Goal: Contribute content: Add original content to the website for others to see

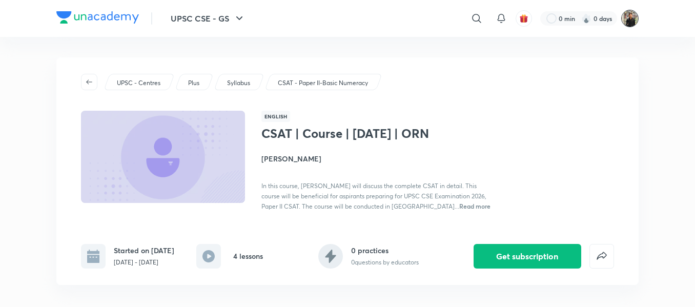
click at [629, 17] on img at bounding box center [629, 18] width 17 height 17
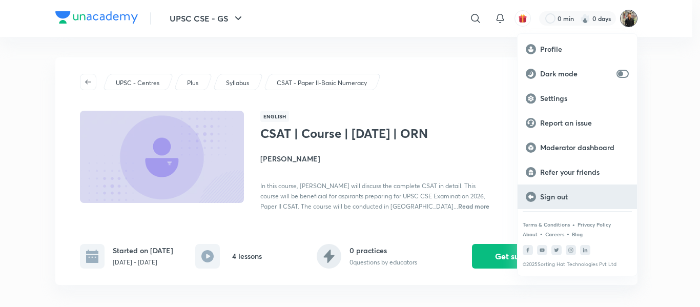
click at [558, 198] on p "Sign out" at bounding box center [584, 196] width 89 height 9
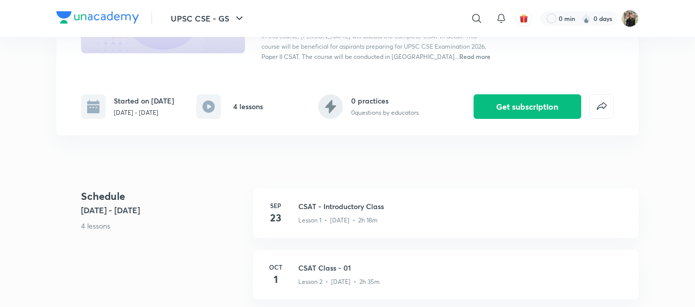
scroll to position [148, 0]
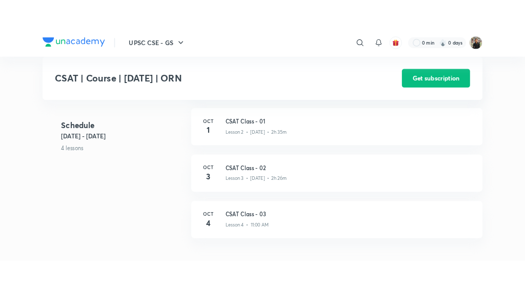
scroll to position [293, 0]
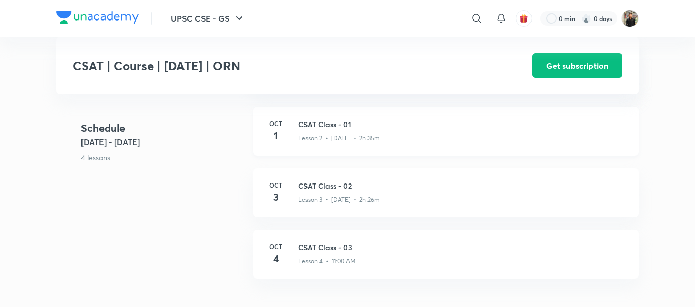
click at [339, 130] on h3 "CSAT Class - 01" at bounding box center [462, 124] width 328 height 11
click at [334, 191] on h3 "CSAT Class - 02" at bounding box center [462, 185] width 328 height 11
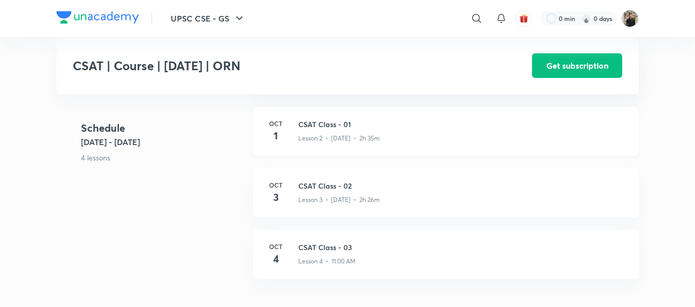
click at [333, 143] on p "Lesson 2 • Oct 1 • 2h 35m" at bounding box center [339, 138] width 82 height 9
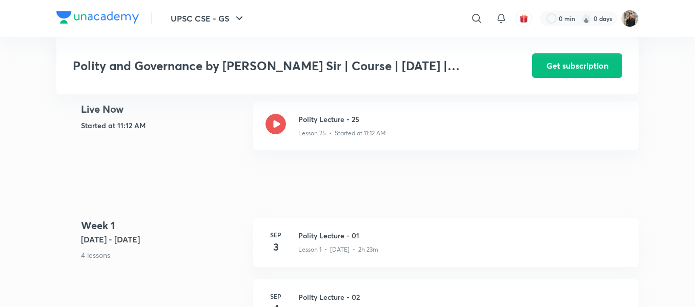
scroll to position [292, 0]
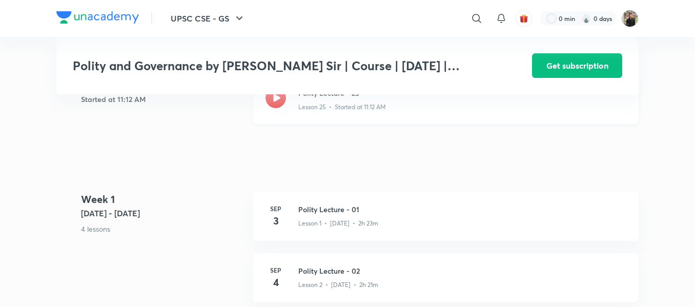
click at [271, 108] on icon at bounding box center [276, 98] width 21 height 21
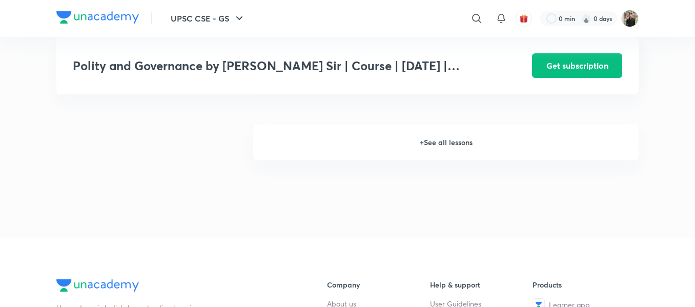
scroll to position [1420, 0]
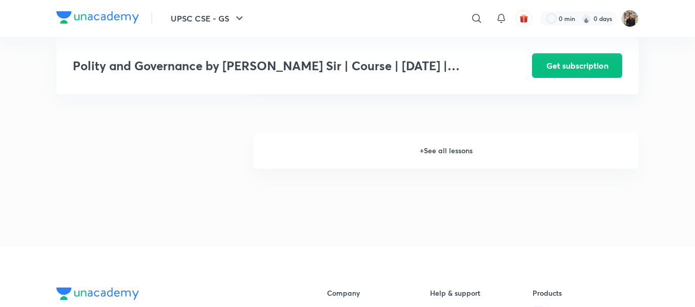
click at [446, 167] on h6 "+ See all lessons" at bounding box center [446, 151] width 386 height 36
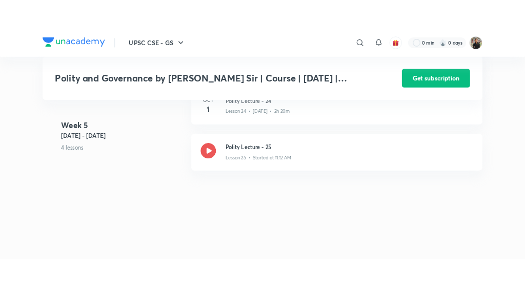
scroll to position [1983, 0]
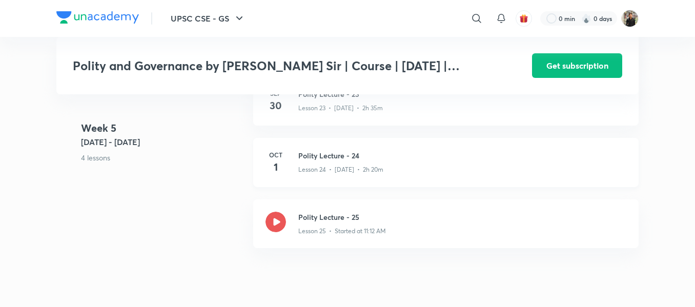
click at [348, 174] on p "Lesson 24 • Oct 1 • 2h 20m" at bounding box center [340, 169] width 85 height 9
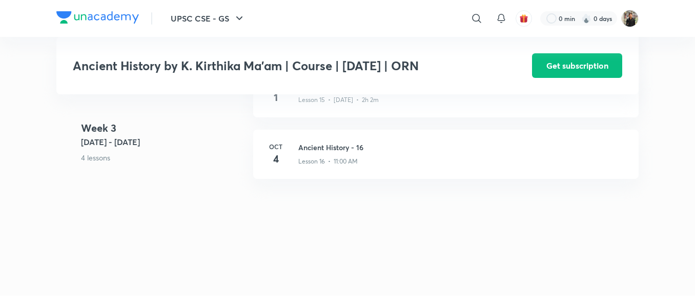
scroll to position [1339, 0]
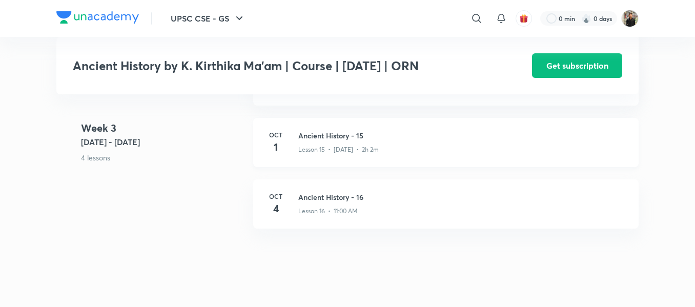
click at [323, 132] on h3 "Ancient History - 15" at bounding box center [462, 135] width 328 height 11
click at [323, 134] on h3 "Ancient History - 15" at bounding box center [462, 135] width 328 height 11
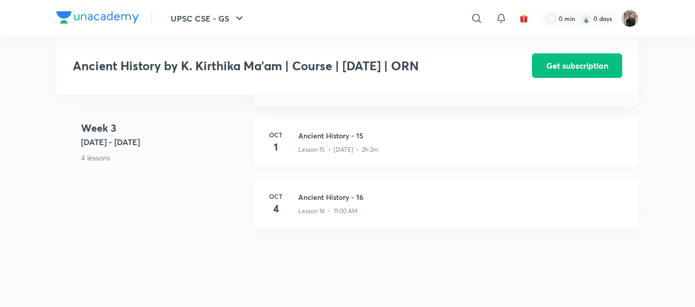
click at [323, 134] on h3 "Ancient History - 15" at bounding box center [462, 135] width 328 height 11
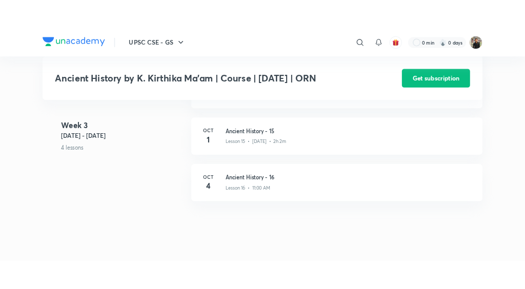
scroll to position [1296, 0]
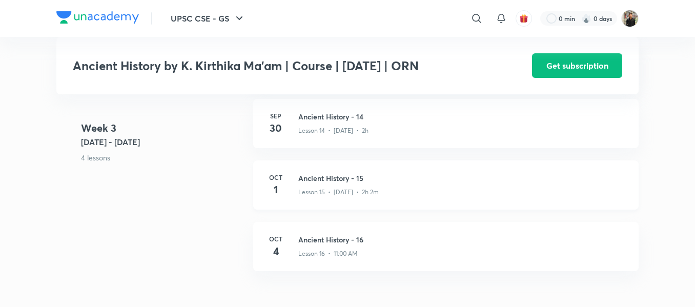
click at [321, 172] on div "Oct 1 Ancient History - 15 Lesson 15 • Oct 1 • 2h 2m" at bounding box center [446, 184] width 386 height 49
drag, startPoint x: 321, startPoint y: 172, endPoint x: 326, endPoint y: 116, distance: 56.1
click at [326, 116] on div "Week 3 Sep 29 - Oct 5 4 lessons Sep 29 Ancient History - 13 Lesson 13 • Sep 29 …" at bounding box center [347, 160] width 582 height 246
click at [326, 116] on h3 "Ancient History - 14" at bounding box center [462, 116] width 328 height 11
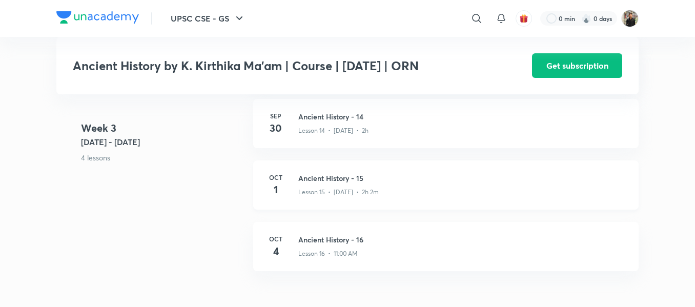
click at [331, 171] on div "Oct 1 Ancient History - 15 Lesson 15 • Oct 1 • 2h 2m" at bounding box center [446, 184] width 386 height 49
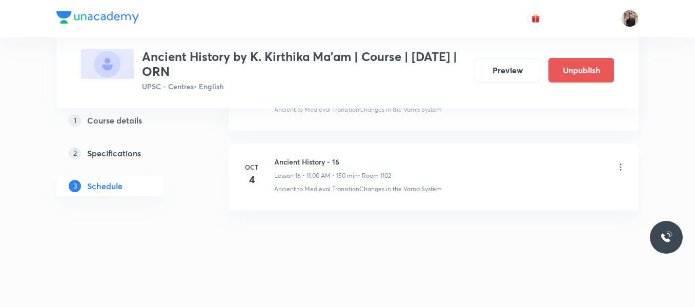
scroll to position [1780, 0]
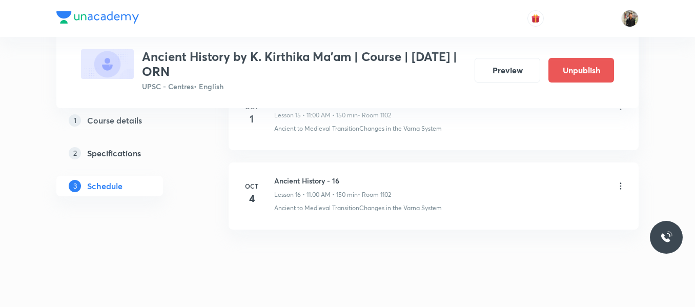
click at [618, 186] on icon at bounding box center [621, 186] width 10 height 10
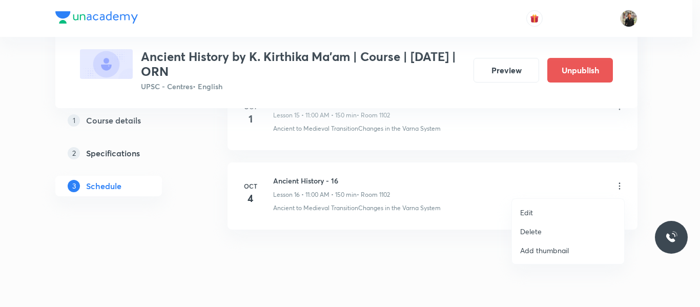
click at [539, 230] on p "Delete" at bounding box center [531, 231] width 22 height 11
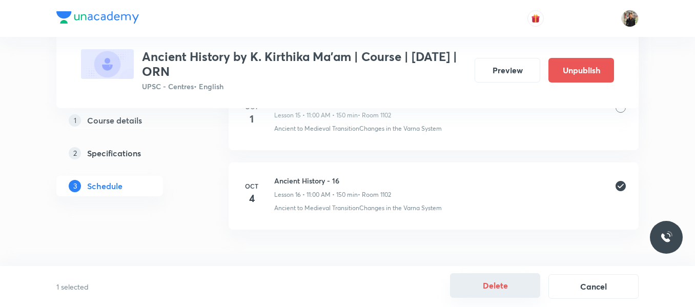
click at [479, 279] on button "Delete" at bounding box center [495, 285] width 90 height 25
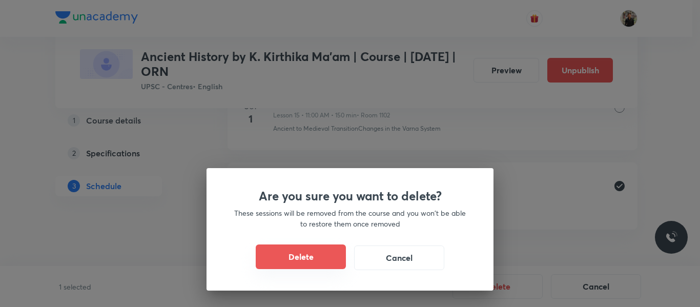
click at [328, 260] on button "Delete" at bounding box center [301, 257] width 90 height 25
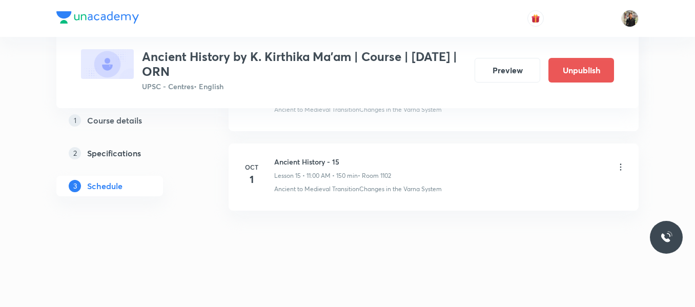
scroll to position [1720, 0]
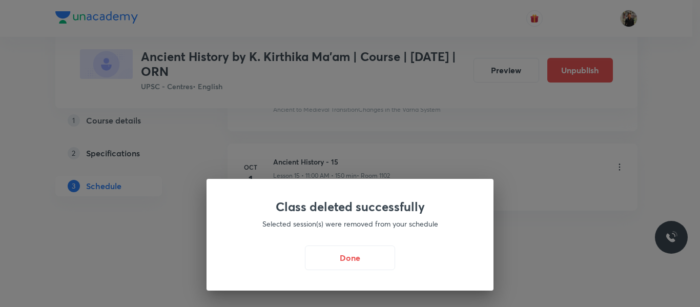
click at [328, 260] on button "Done" at bounding box center [350, 258] width 90 height 25
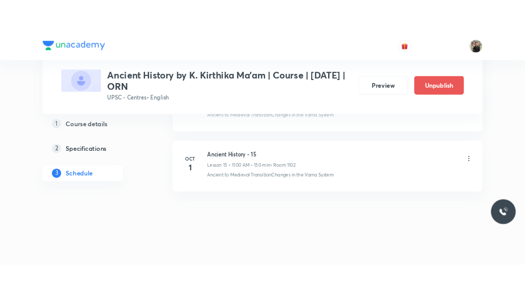
scroll to position [1664, 0]
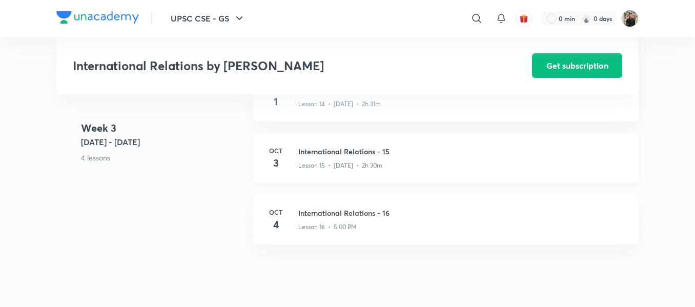
scroll to position [1309, 0]
click at [348, 154] on h3 "International Relations - 15" at bounding box center [462, 151] width 328 height 11
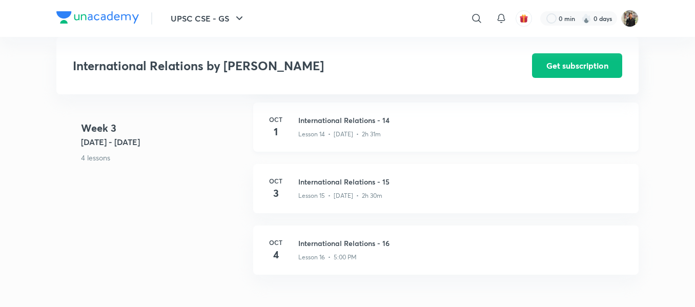
click at [355, 130] on p "Lesson 14 • [DATE] • 2h 31m" at bounding box center [339, 134] width 83 height 9
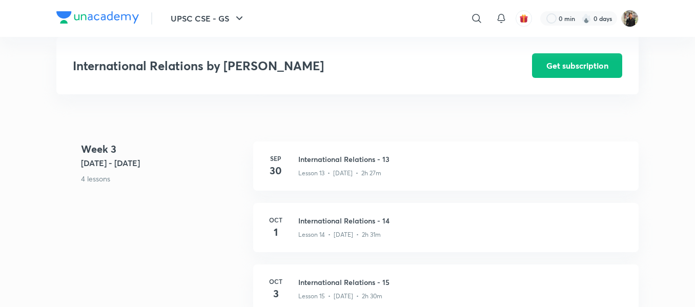
scroll to position [1180, 0]
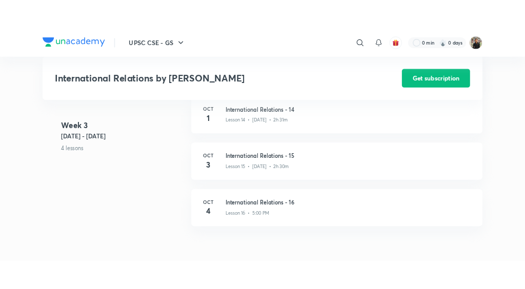
scroll to position [1244, 0]
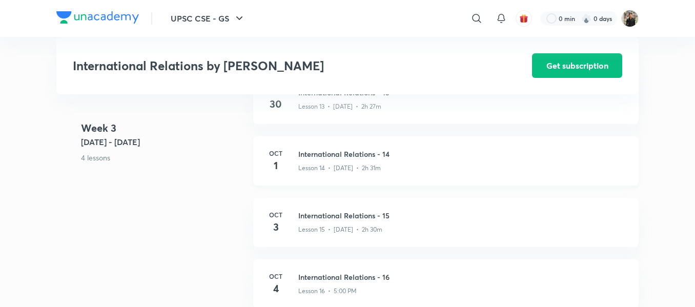
click at [349, 155] on h3 "International Relations - 14" at bounding box center [462, 154] width 328 height 11
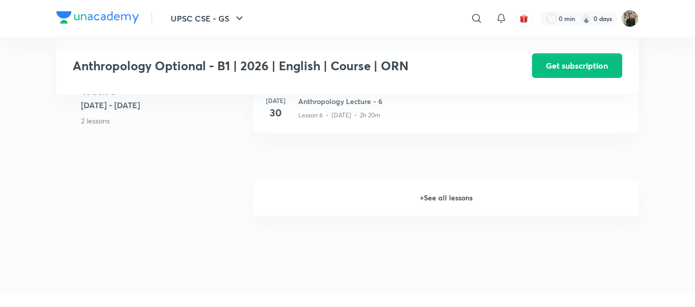
scroll to position [813, 0]
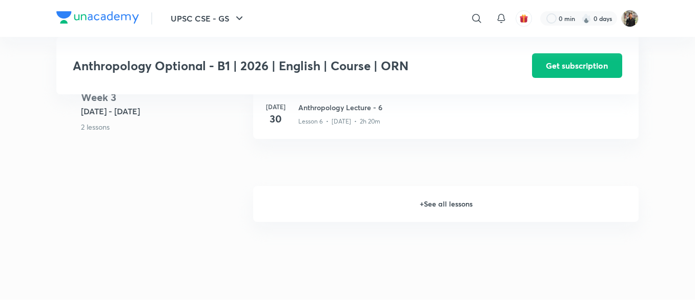
click at [429, 193] on h6 "+ See all lessons" at bounding box center [446, 204] width 386 height 36
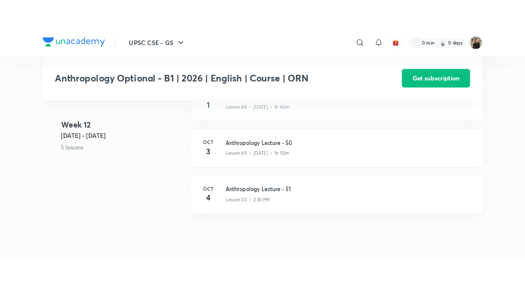
scroll to position [3847, 0]
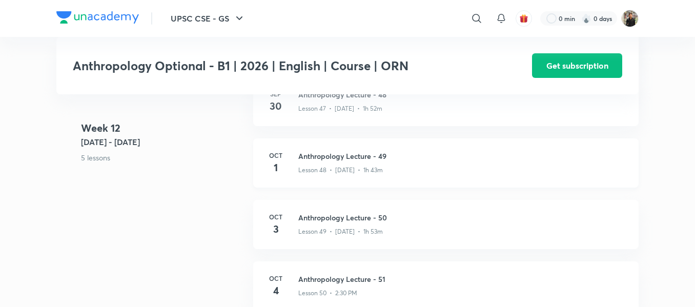
click at [330, 151] on h3 "Anthropology Lecture - 49" at bounding box center [462, 156] width 328 height 11
click at [314, 212] on h3 "Anthropology Lecture - 50" at bounding box center [462, 217] width 328 height 11
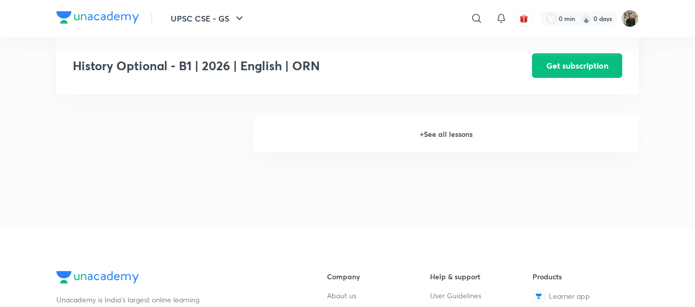
scroll to position [867, 0]
click at [430, 141] on h6 "+ See all lessons" at bounding box center [446, 136] width 386 height 36
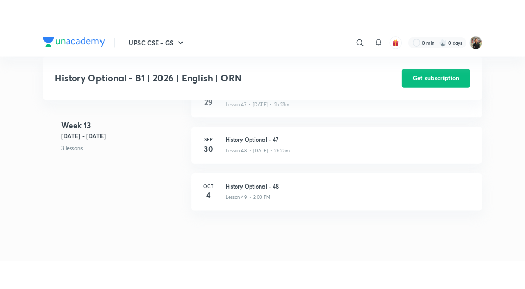
scroll to position [3896, 0]
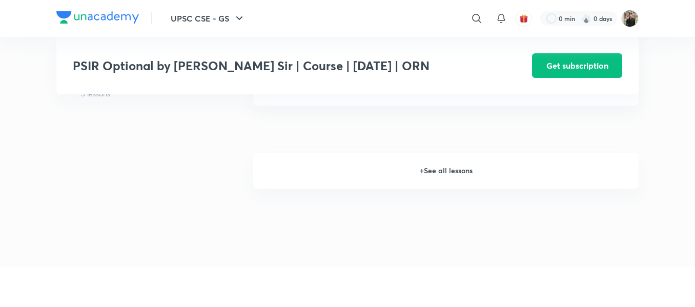
scroll to position [1055, 0]
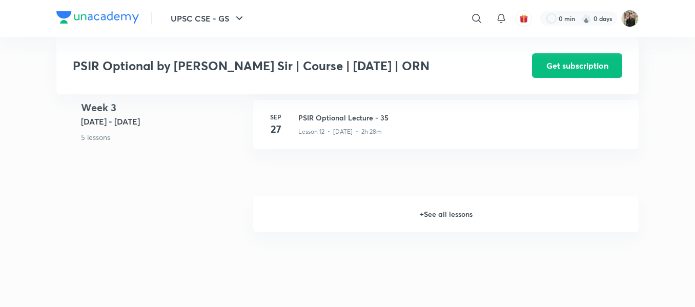
click at [432, 215] on h6 "+ See all lessons" at bounding box center [446, 214] width 386 height 36
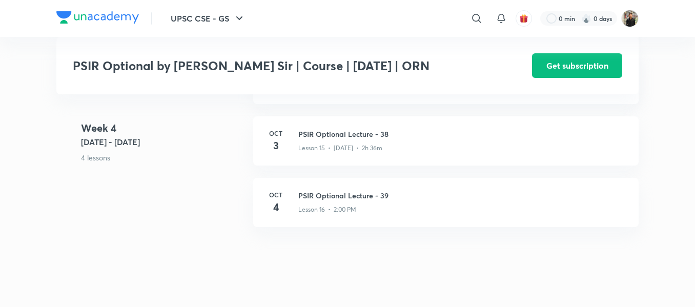
scroll to position [1278, 0]
click at [314, 128] on div "Oct 3 PSIR Optional Lecture - 38 Lesson 15 • Oct 3 • 2h 36m" at bounding box center [446, 141] width 386 height 49
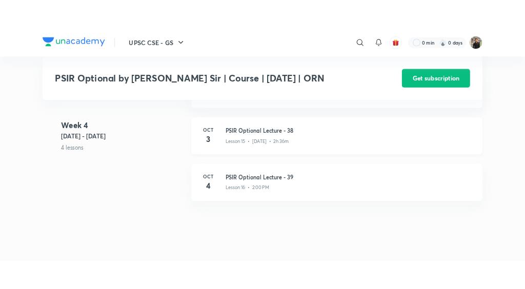
scroll to position [1195, 0]
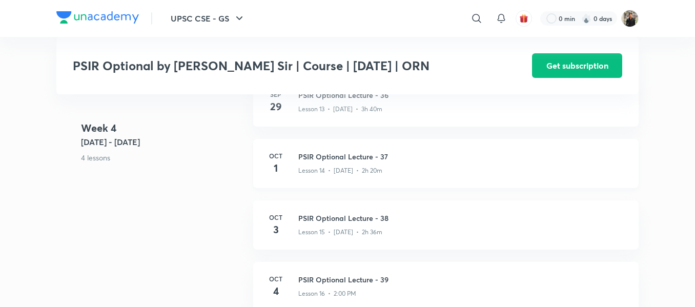
click at [335, 160] on h3 "PSIR Optional Lecture - 37" at bounding box center [462, 156] width 328 height 11
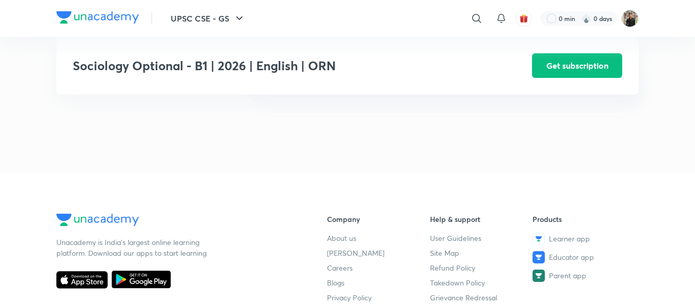
scroll to position [854, 0]
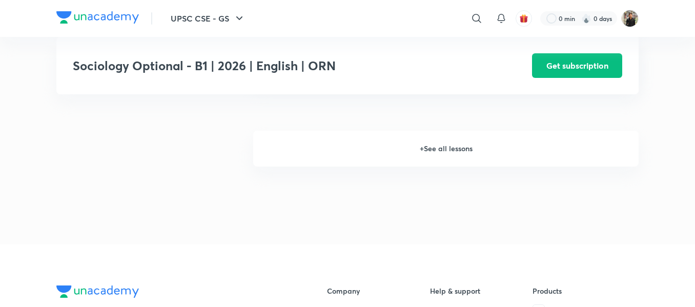
click at [441, 159] on h6 "+ See all lessons" at bounding box center [446, 149] width 386 height 36
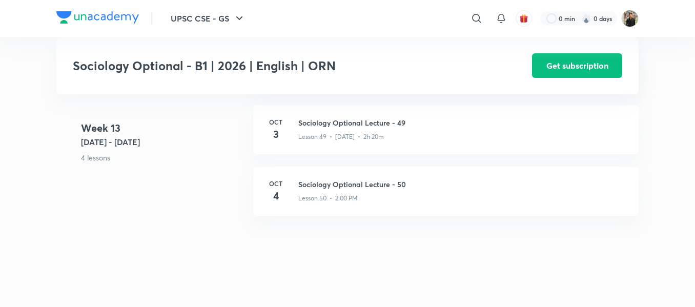
scroll to position [3969, 0]
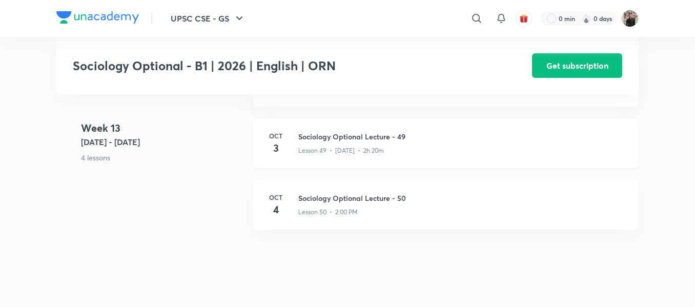
click at [335, 142] on h3 "Sociology Optional Lecture - 49" at bounding box center [462, 136] width 328 height 11
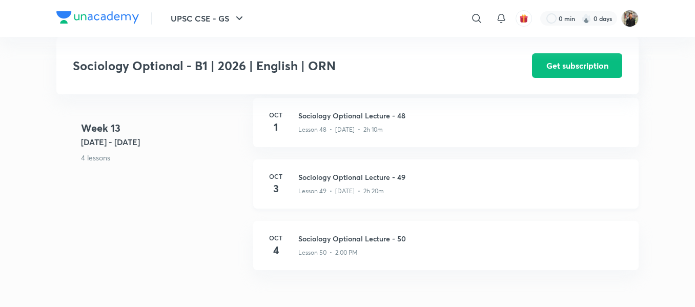
scroll to position [3928, 0]
click at [313, 133] on p "Lesson 48 • [DATE] • 2h 10m" at bounding box center [340, 130] width 85 height 9
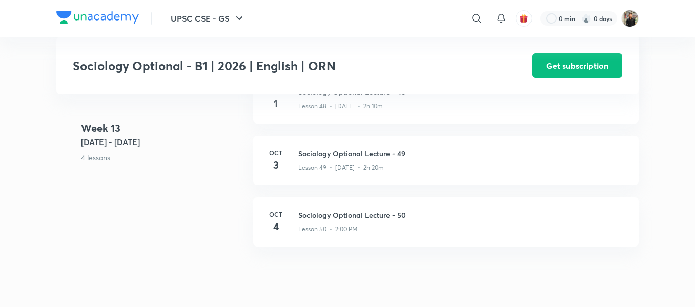
scroll to position [3951, 0]
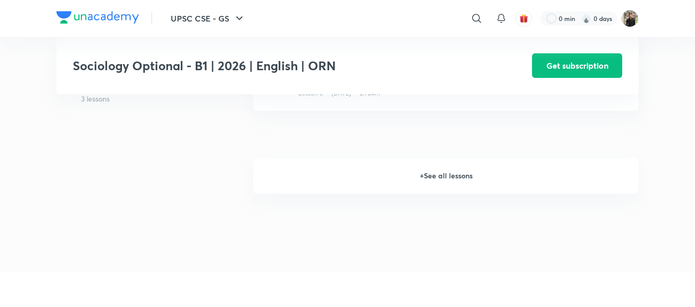
click at [447, 180] on h6 "+ See all lessons" at bounding box center [446, 176] width 386 height 36
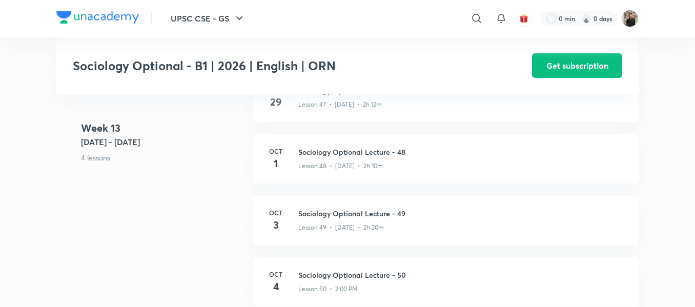
scroll to position [3891, 0]
click at [370, 157] on h3 "Sociology Optional Lecture - 48" at bounding box center [462, 152] width 328 height 11
click at [328, 219] on h3 "Sociology Optional Lecture - 49" at bounding box center [462, 214] width 328 height 11
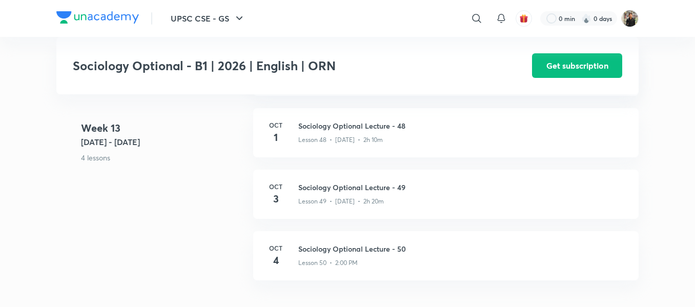
scroll to position [3918, 0]
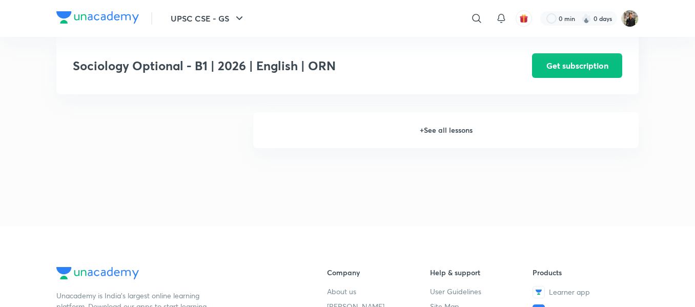
scroll to position [873, 0]
click at [456, 137] on h6 "+ See all lessons" at bounding box center [446, 130] width 386 height 36
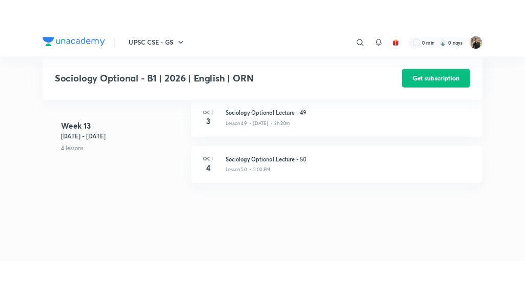
scroll to position [3990, 0]
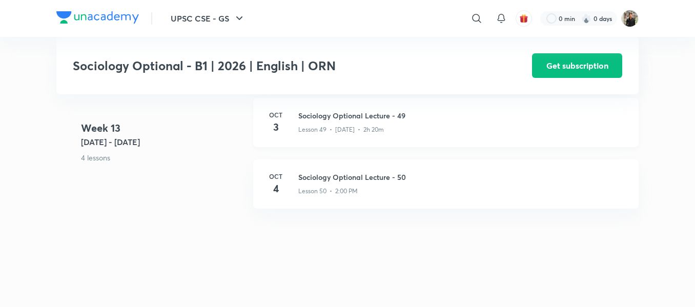
click at [367, 121] on h3 "Sociology Optional Lecture - 49" at bounding box center [462, 115] width 328 height 11
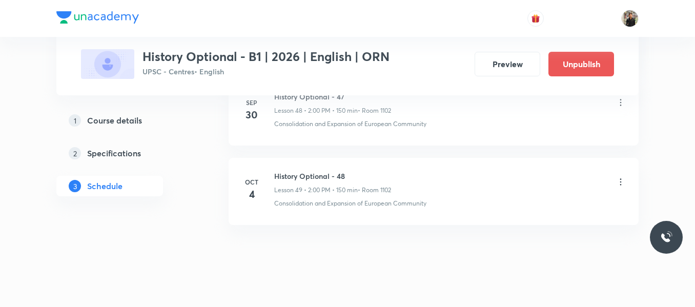
scroll to position [4408, 0]
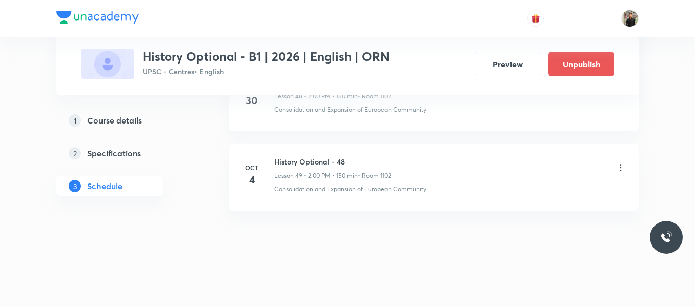
click at [620, 169] on icon at bounding box center [621, 168] width 10 height 10
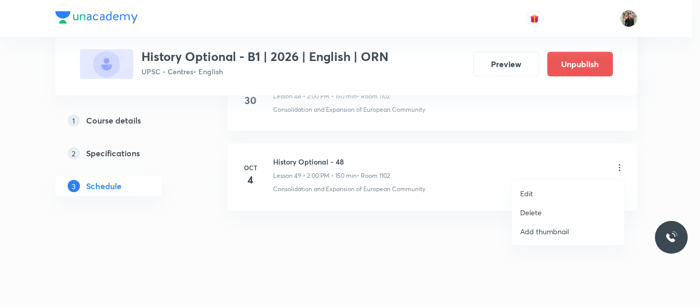
click at [547, 214] on li "Delete" at bounding box center [568, 212] width 112 height 19
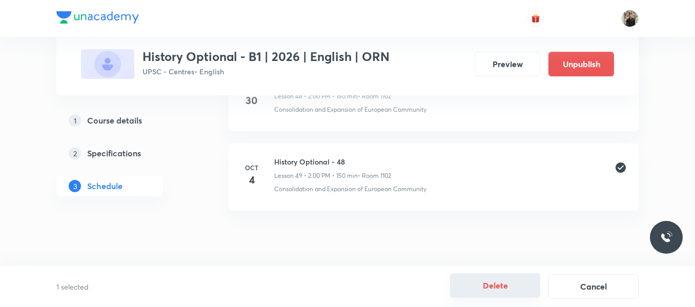
click at [525, 293] on button "Delete" at bounding box center [495, 285] width 90 height 25
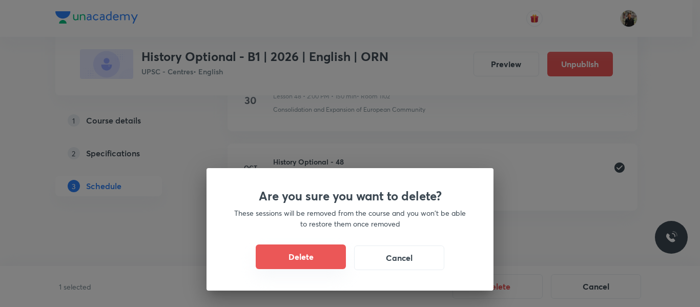
click at [315, 258] on button "Delete" at bounding box center [301, 257] width 90 height 25
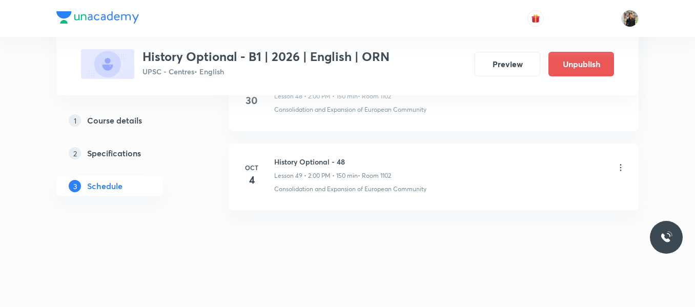
scroll to position [4329, 0]
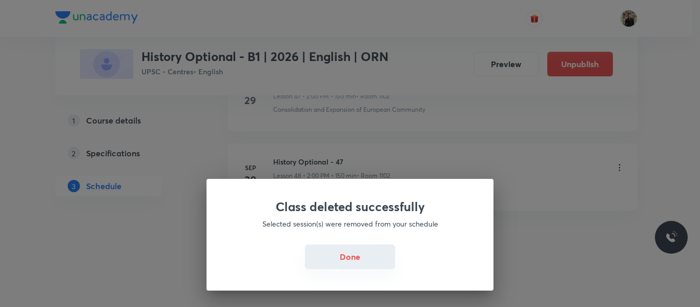
click at [324, 255] on button "Done" at bounding box center [350, 257] width 90 height 25
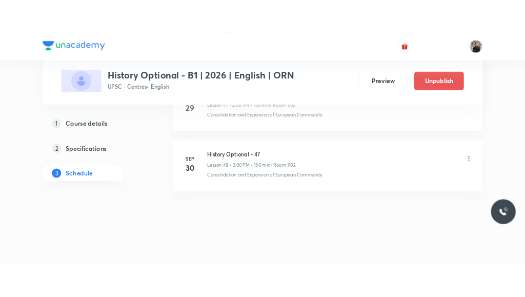
scroll to position [4222, 0]
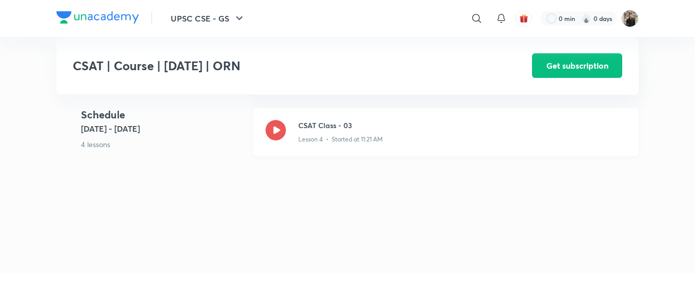
scroll to position [532, 0]
click at [282, 140] on icon at bounding box center [276, 130] width 21 height 21
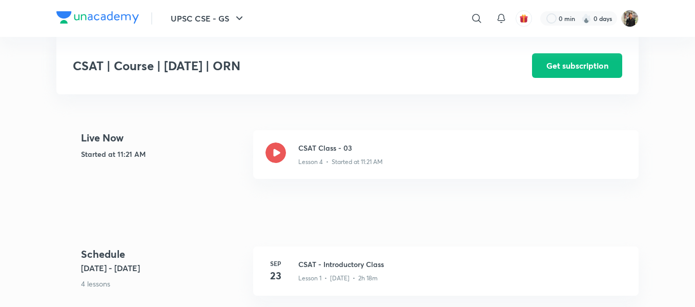
scroll to position [208, 0]
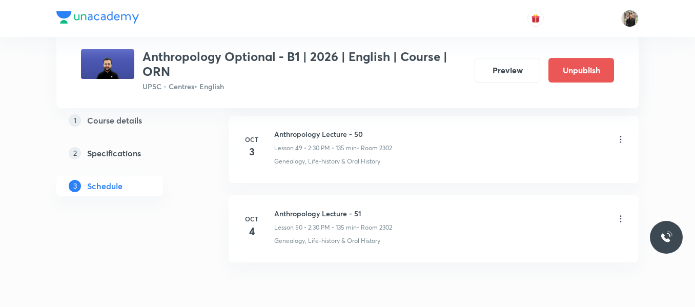
scroll to position [4448, 0]
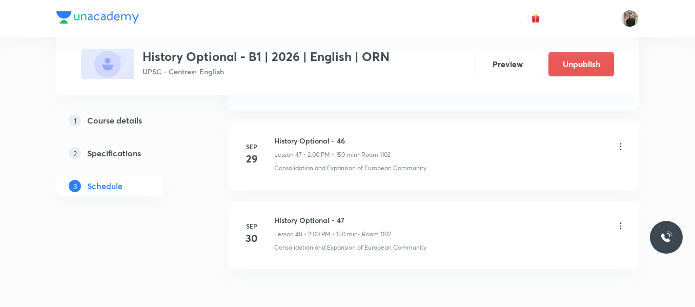
scroll to position [4329, 0]
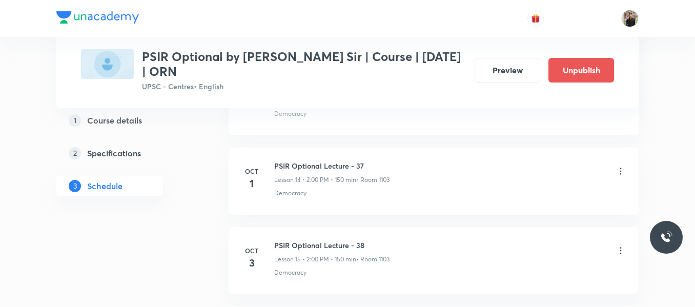
scroll to position [1799, 0]
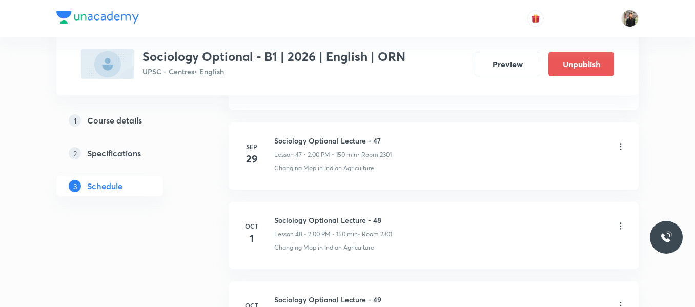
scroll to position [4554, 0]
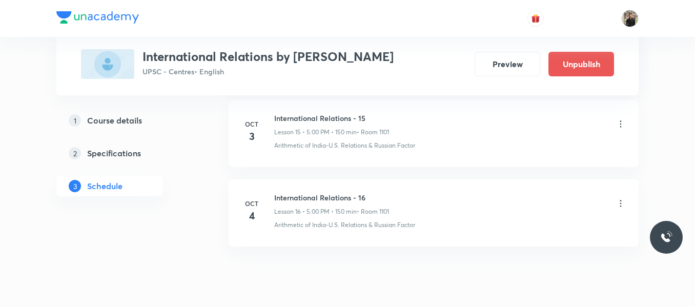
scroll to position [1786, 0]
